Goal: Information Seeking & Learning: Understand process/instructions

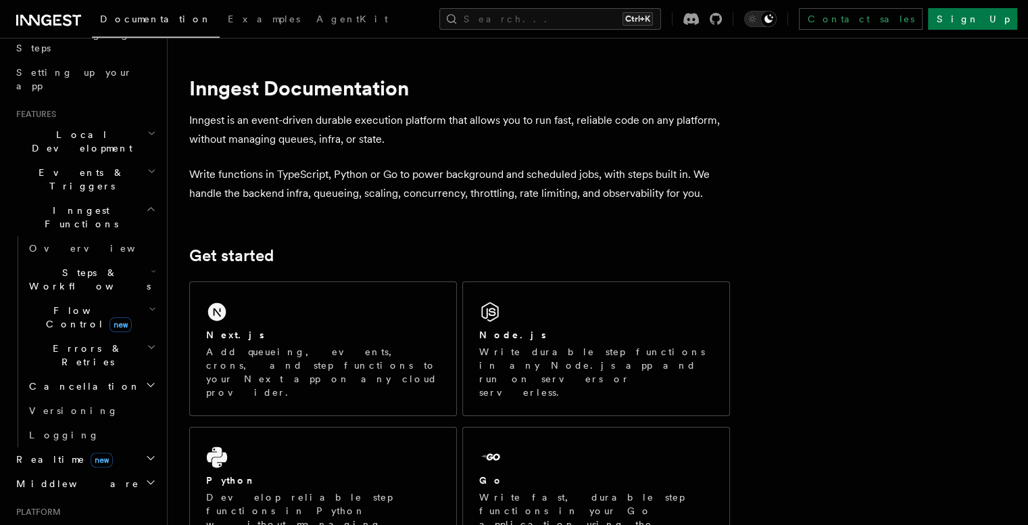
scroll to position [234, 0]
click at [105, 266] on span "Steps & Workflows" at bounding box center [87, 279] width 127 height 27
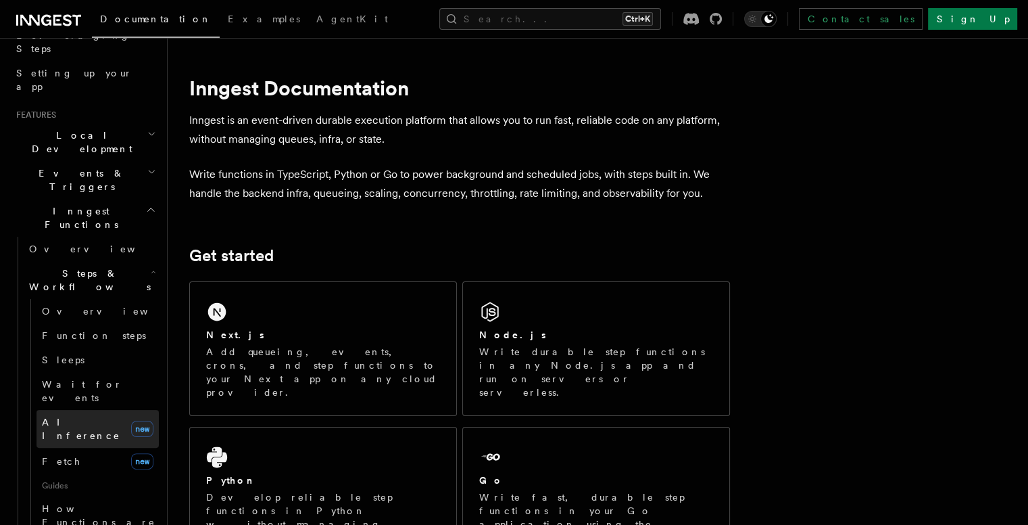
click at [80, 416] on span "AI Inference" at bounding box center [81, 428] width 78 height 24
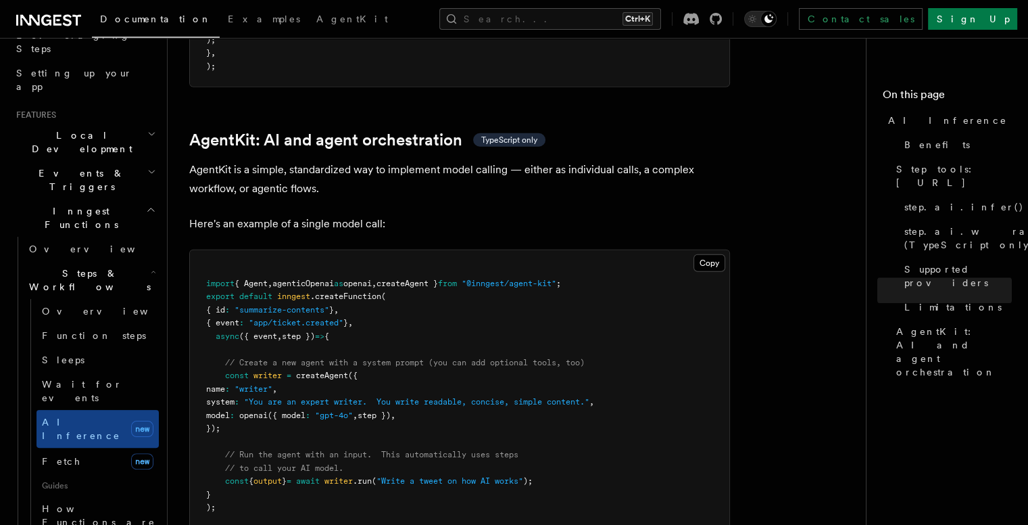
scroll to position [3908, 0]
click at [435, 279] on span "createAgent }" at bounding box center [408, 283] width 62 height 9
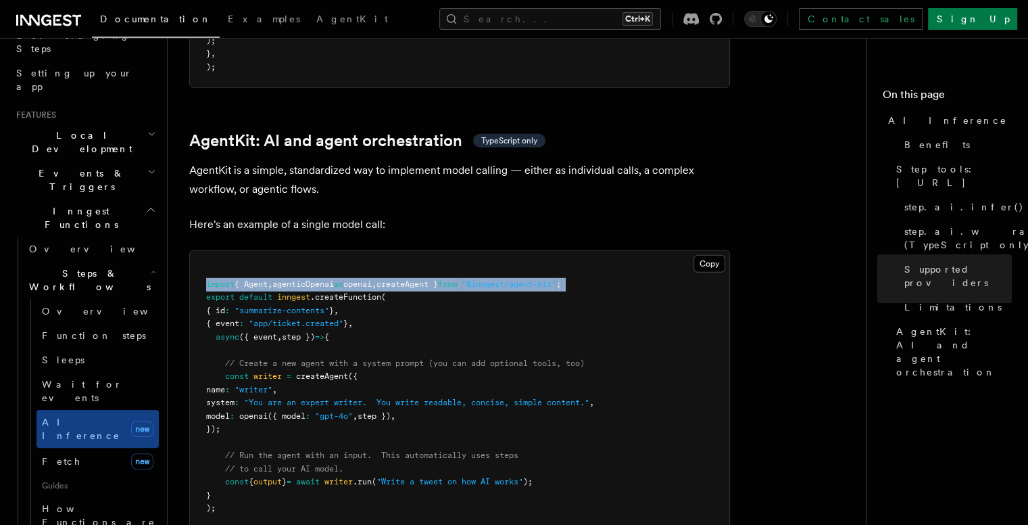
click at [435, 279] on span "createAgent }" at bounding box center [408, 283] width 62 height 9
copy code "import { Agent , agenticOpenai as openai , createAgent } from "@inngest/agent-k…"
drag, startPoint x: 243, startPoint y: 371, endPoint x: 223, endPoint y: 322, distance: 52.7
click at [223, 322] on pre "import { Agent , agenticOpenai as openai , createAgent } from "@inngest/agent-k…" at bounding box center [460, 396] width 540 height 291
copy code "const writer = createAgent ({ name : "writer" , system : "You are an expert wri…"
